Goal: Task Accomplishment & Management: Use online tool/utility

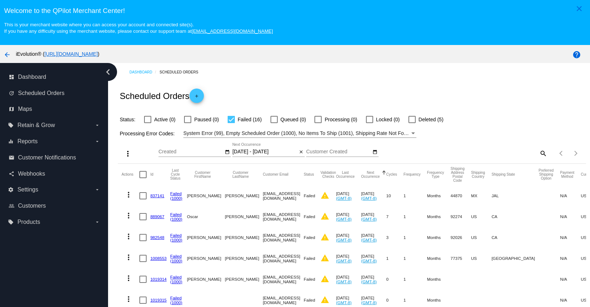
select select "9"
select select "2025"
select select "10"
click at [253, 154] on input "[DATE] - [DATE]" at bounding box center [264, 152] width 65 height 6
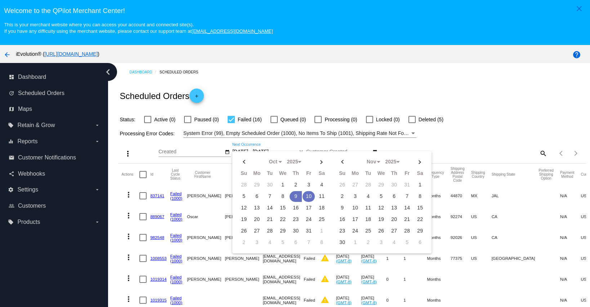
click at [310, 199] on td "10" at bounding box center [309, 196] width 12 height 11
type input "[DATE] - [DATE]"
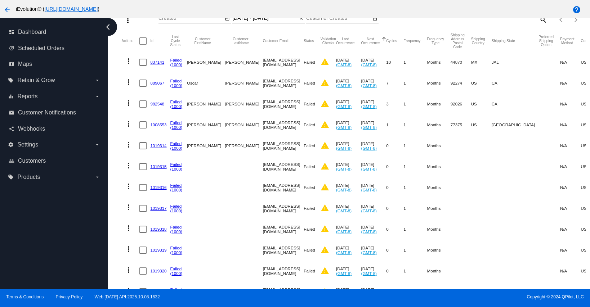
scroll to position [87, 0]
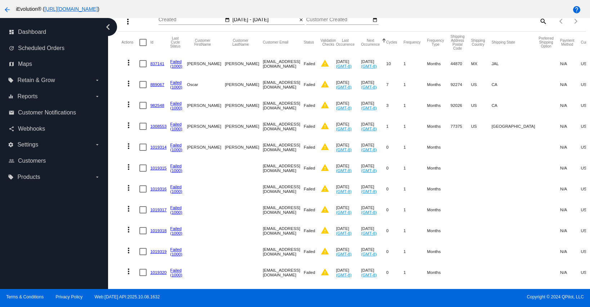
drag, startPoint x: 232, startPoint y: 62, endPoint x: 280, endPoint y: 67, distance: 48.8
click at [280, 67] on mat-row "more_vert 837141 Failed (1000) [PERSON_NAME] [PERSON_NAME] [EMAIL_ADDRESS][DOMA…" at bounding box center [391, 63] width 541 height 21
click at [279, 66] on mat-cell "[EMAIL_ADDRESS][DOMAIN_NAME]" at bounding box center [283, 63] width 41 height 21
drag, startPoint x: 234, startPoint y: 63, endPoint x: 283, endPoint y: 64, distance: 48.7
click at [284, 65] on mat-row "more_vert 837141 Failed (1000) [PERSON_NAME] [PERSON_NAME] [EMAIL_ADDRESS][DOMA…" at bounding box center [391, 63] width 541 height 21
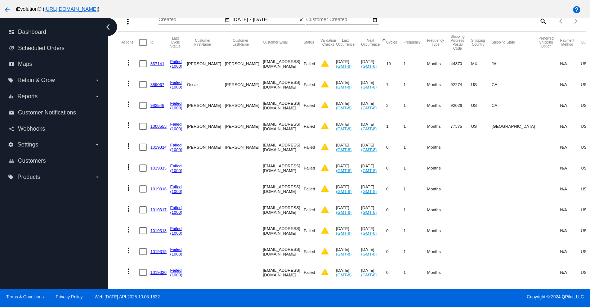
click at [283, 64] on mat-cell "[EMAIL_ADDRESS][DOMAIN_NAME]" at bounding box center [283, 63] width 41 height 21
drag, startPoint x: 282, startPoint y: 64, endPoint x: 237, endPoint y: 63, distance: 45.0
click at [263, 63] on mat-cell "[EMAIL_ADDRESS][DOMAIN_NAME]" at bounding box center [283, 63] width 41 height 21
copy mat-cell "[EMAIL_ADDRESS][DOMAIN_NAME]"
drag, startPoint x: 235, startPoint y: 84, endPoint x: 285, endPoint y: 87, distance: 49.5
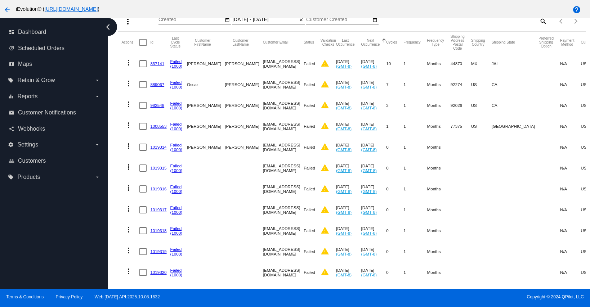
click at [285, 87] on mat-cell "[EMAIL_ADDRESS][DOMAIN_NAME]" at bounding box center [283, 84] width 41 height 21
copy mat-cell "[EMAIL_ADDRESS][DOMAIN_NAME]"
drag, startPoint x: 235, startPoint y: 106, endPoint x: 290, endPoint y: 107, distance: 55.1
click at [290, 107] on mat-cell "[EMAIL_ADDRESS][DOMAIN_NAME]" at bounding box center [283, 105] width 41 height 21
copy mat-cell "[EMAIL_ADDRESS][DOMAIN_NAME]"
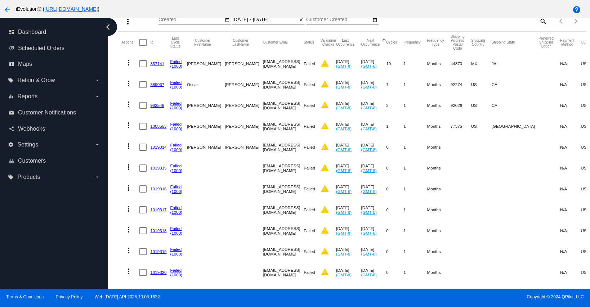
drag, startPoint x: 232, startPoint y: 124, endPoint x: 275, endPoint y: 129, distance: 42.8
click at [275, 129] on mat-row "more_vert 1008553 Failed (1000) [PERSON_NAME][GEOGRAPHIC_DATA] [EMAIL_ADDRESS][…" at bounding box center [391, 126] width 541 height 21
copy mat-row "[EMAIL_ADDRESS][DOMAIN_NAME]"
drag, startPoint x: 235, startPoint y: 147, endPoint x: 281, endPoint y: 148, distance: 46.1
click at [281, 148] on mat-cell "[EMAIL_ADDRESS][DOMAIN_NAME]" at bounding box center [283, 147] width 41 height 21
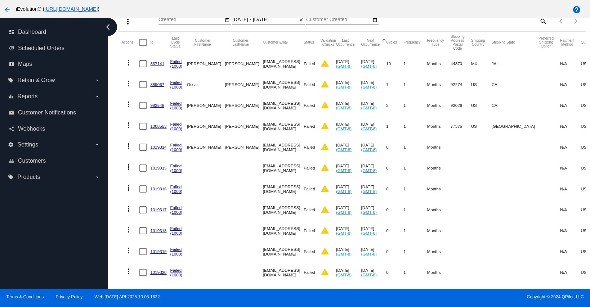
copy mat-cell "[EMAIL_ADDRESS][DOMAIN_NAME]"
click at [263, 166] on mat-cell "[EMAIL_ADDRESS][DOMAIN_NAME]" at bounding box center [283, 168] width 41 height 21
click at [233, 168] on mat-cell at bounding box center [244, 168] width 38 height 21
drag, startPoint x: 235, startPoint y: 168, endPoint x: 282, endPoint y: 171, distance: 48.0
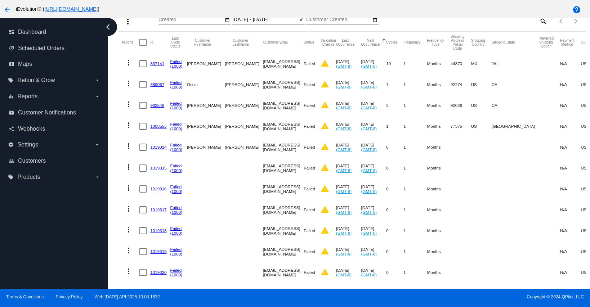
click at [282, 171] on mat-cell "[EMAIL_ADDRESS][DOMAIN_NAME]" at bounding box center [283, 168] width 41 height 21
copy mat-cell "[EMAIL_ADDRESS][DOMAIN_NAME]"
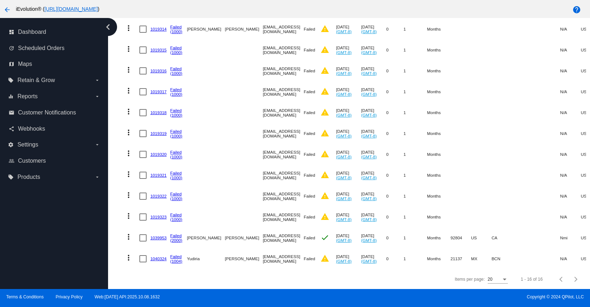
scroll to position [0, 0]
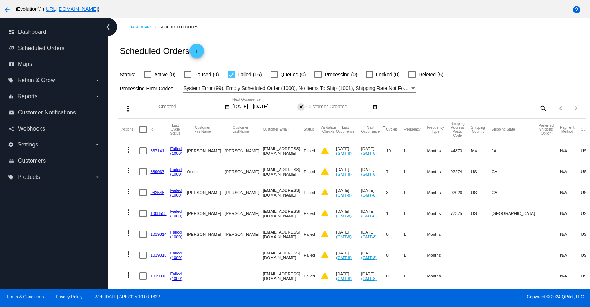
click at [299, 107] on mat-icon "close" at bounding box center [301, 107] width 5 height 6
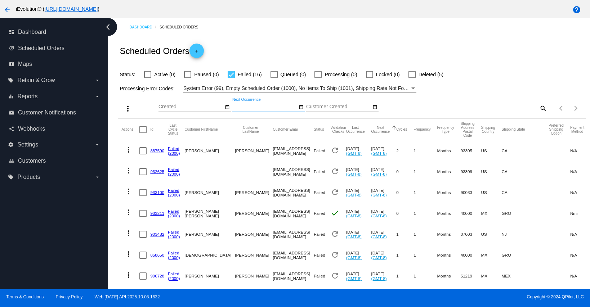
click at [539, 109] on mat-icon "search" at bounding box center [543, 108] width 9 height 11
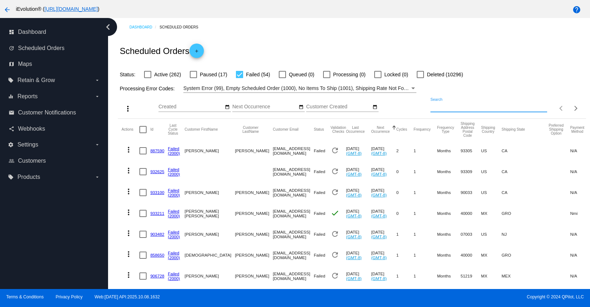
click at [532, 109] on input "Search" at bounding box center [489, 107] width 117 height 6
paste input "[EMAIL_ADDRESS][DOMAIN_NAME]"
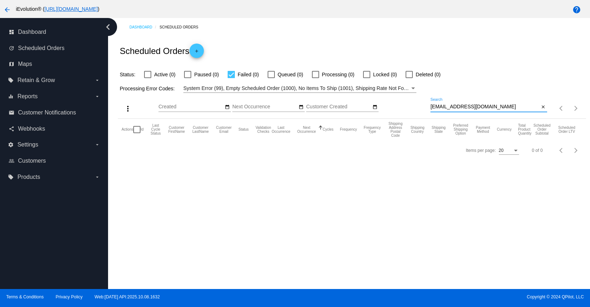
click at [431, 107] on input "[EMAIL_ADDRESS][DOMAIN_NAME]" at bounding box center [485, 107] width 109 height 6
type input "[EMAIL_ADDRESS][DOMAIN_NAME]"
click at [228, 76] on div at bounding box center [231, 74] width 7 height 7
click at [231, 78] on input "Failed (0)" at bounding box center [231, 78] width 0 height 0
checkbox input "false"
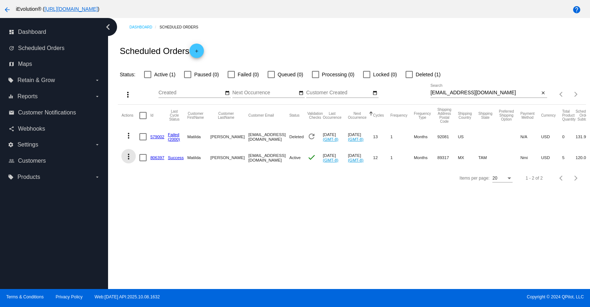
click at [129, 157] on mat-icon "more_vert" at bounding box center [128, 156] width 9 height 9
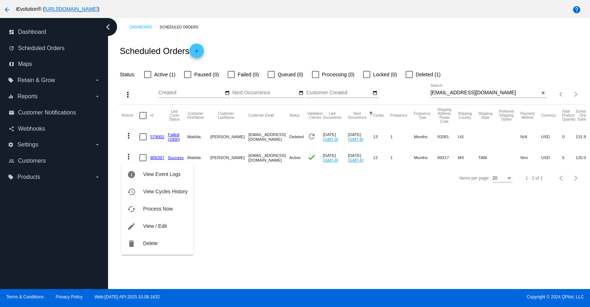
click at [411, 206] on div at bounding box center [295, 153] width 590 height 307
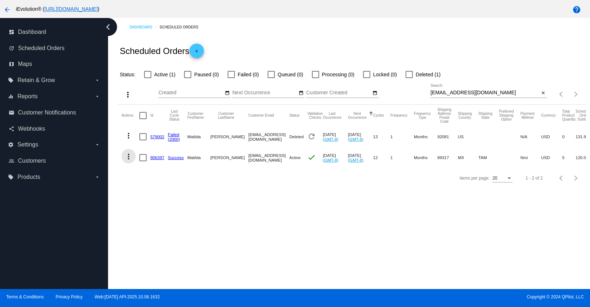
click at [124, 158] on mat-icon "more_vert" at bounding box center [128, 156] width 9 height 9
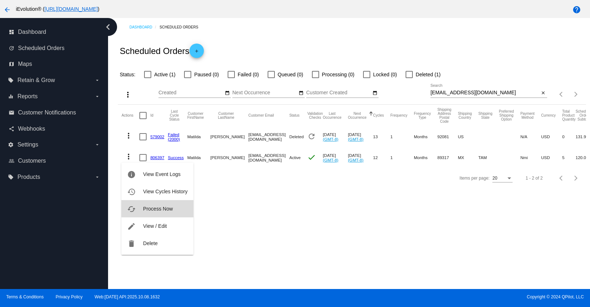
click at [159, 212] on button "cached Process Now" at bounding box center [157, 208] width 72 height 17
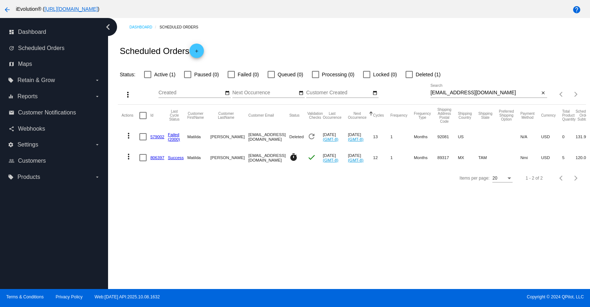
click at [156, 158] on link "806397" at bounding box center [157, 157] width 14 height 5
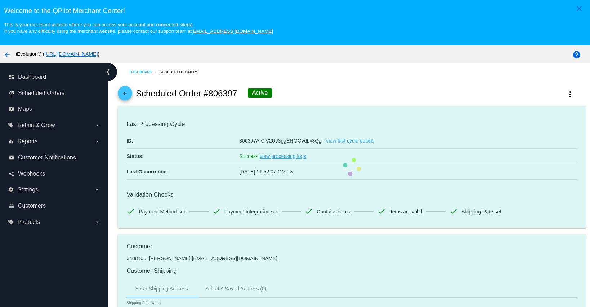
scroll to position [14, 0]
